Goal: Task Accomplishment & Management: Manage account settings

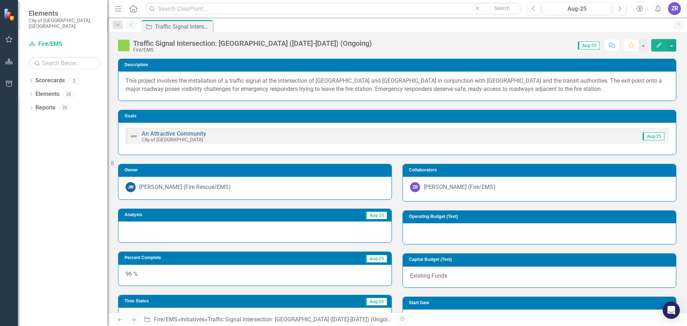
click at [662, 47] on icon "Edit" at bounding box center [659, 45] width 6 height 5
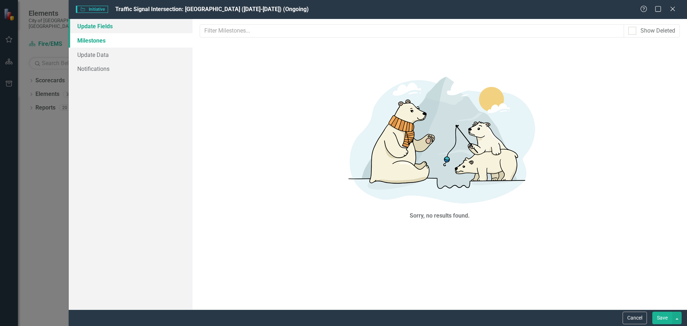
click at [77, 24] on link "Update Fields" at bounding box center [131, 26] width 124 height 14
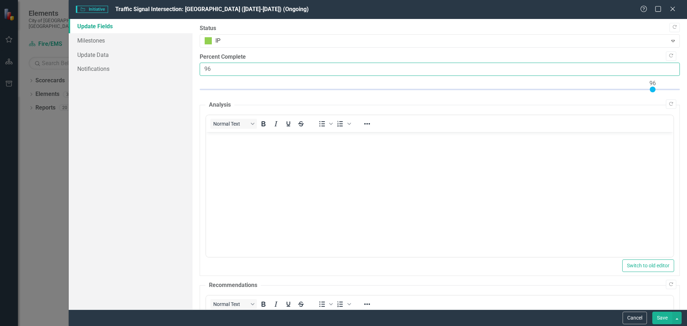
click at [229, 67] on input "96" at bounding box center [440, 69] width 480 height 13
type input "99"
click at [262, 186] on body "Rich Text Area. Press ALT-0 for help." at bounding box center [439, 185] width 467 height 107
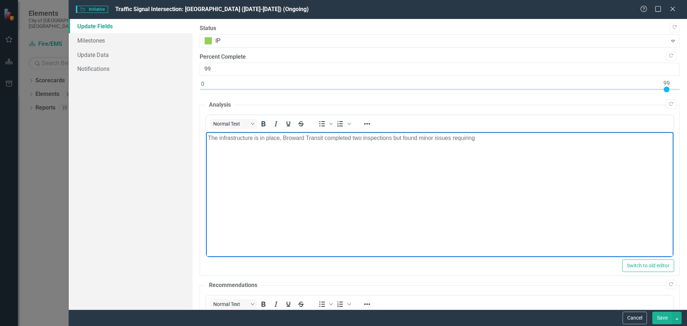
click at [478, 137] on p "The infrastructure is in place, Broward Transit completed two inspections but f…" at bounding box center [439, 138] width 464 height 9
click at [499, 207] on body "The infrastructure is in place, Broward Transit completed two inspections but f…" at bounding box center [439, 185] width 467 height 107
click at [590, 141] on p "The infrastructure is in place, Broward Transit completed two inspections but f…" at bounding box center [439, 138] width 464 height 9
click at [633, 137] on p "The infrastructure is in place, Broward Transit completed two inspections but f…" at bounding box center [439, 138] width 464 height 9
click at [526, 138] on p "The infrastructure is in place, Broward Transit completed two inspections but f…" at bounding box center [439, 138] width 464 height 9
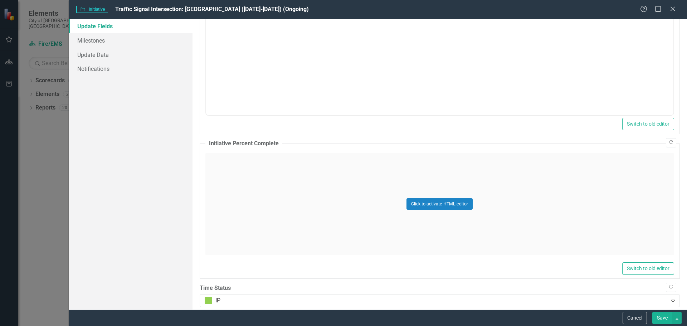
scroll to position [416, 0]
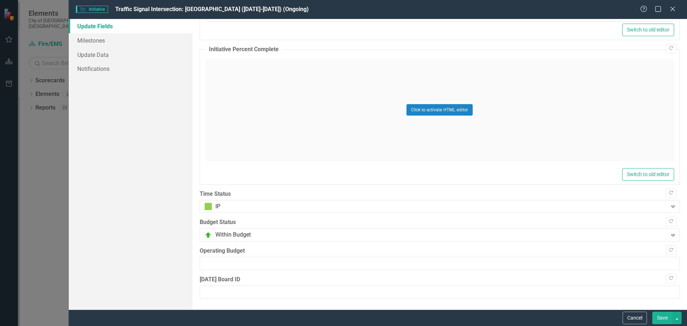
click at [659, 316] on button "Save" at bounding box center [662, 318] width 20 height 13
